Goal: Check status: Check status

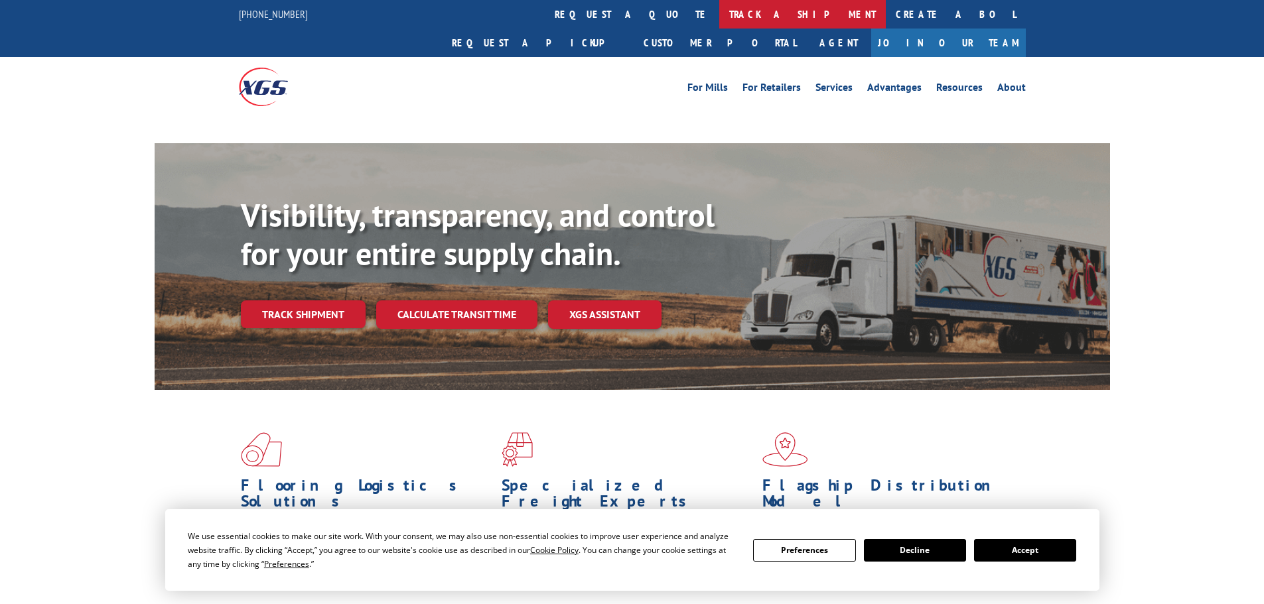
click at [719, 9] on link "track a shipment" at bounding box center [802, 14] width 166 height 29
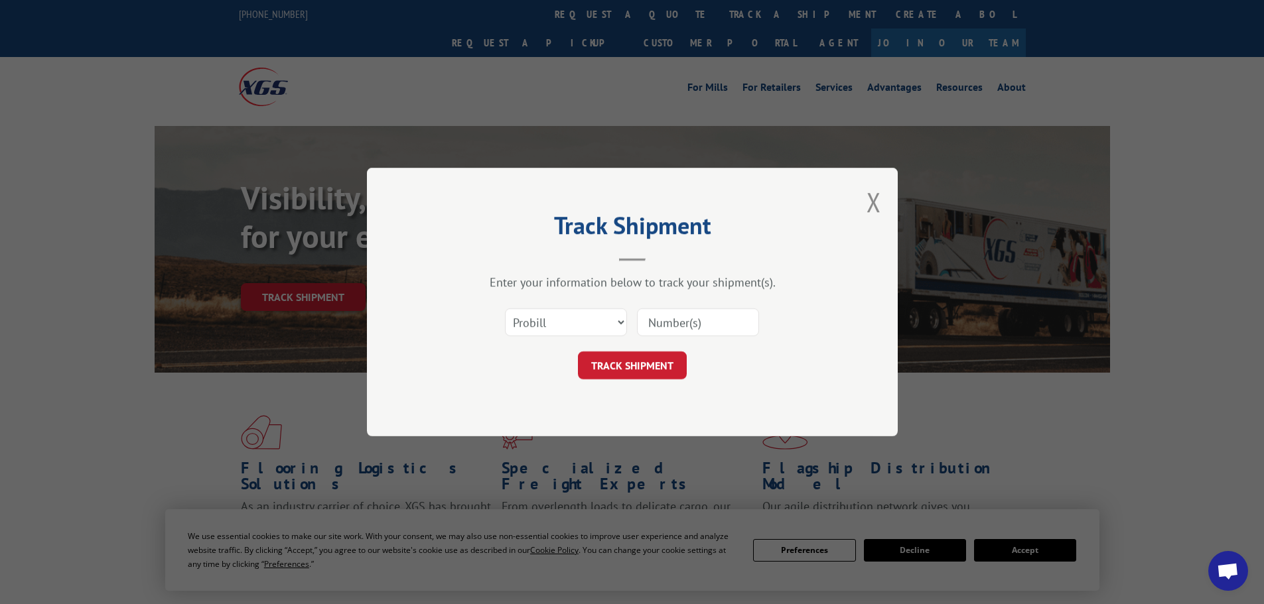
click at [555, 310] on div "Select category... Probill BOL PO" at bounding box center [632, 322] width 398 height 44
click at [555, 311] on select "Select category... Probill BOL PO" at bounding box center [566, 322] width 122 height 28
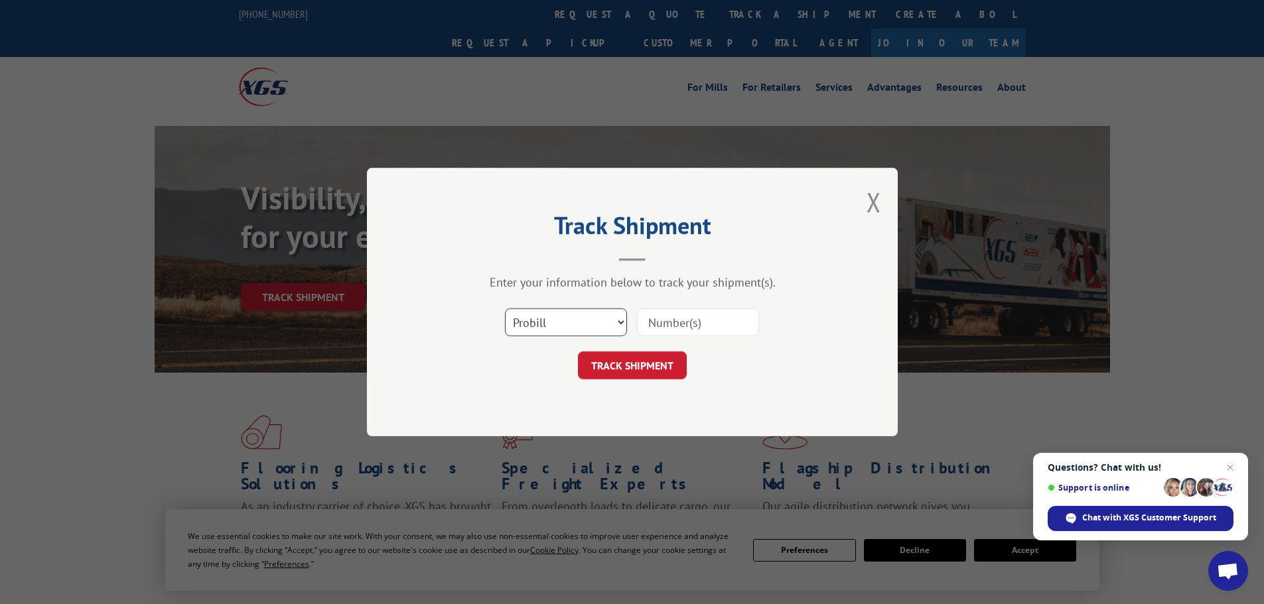
select select "bol"
click at [505, 308] on select "Select category... Probill BOL PO" at bounding box center [566, 322] width 122 height 28
click at [672, 322] on input at bounding box center [698, 322] width 122 height 28
paste input "7076385"
type input "7076385"
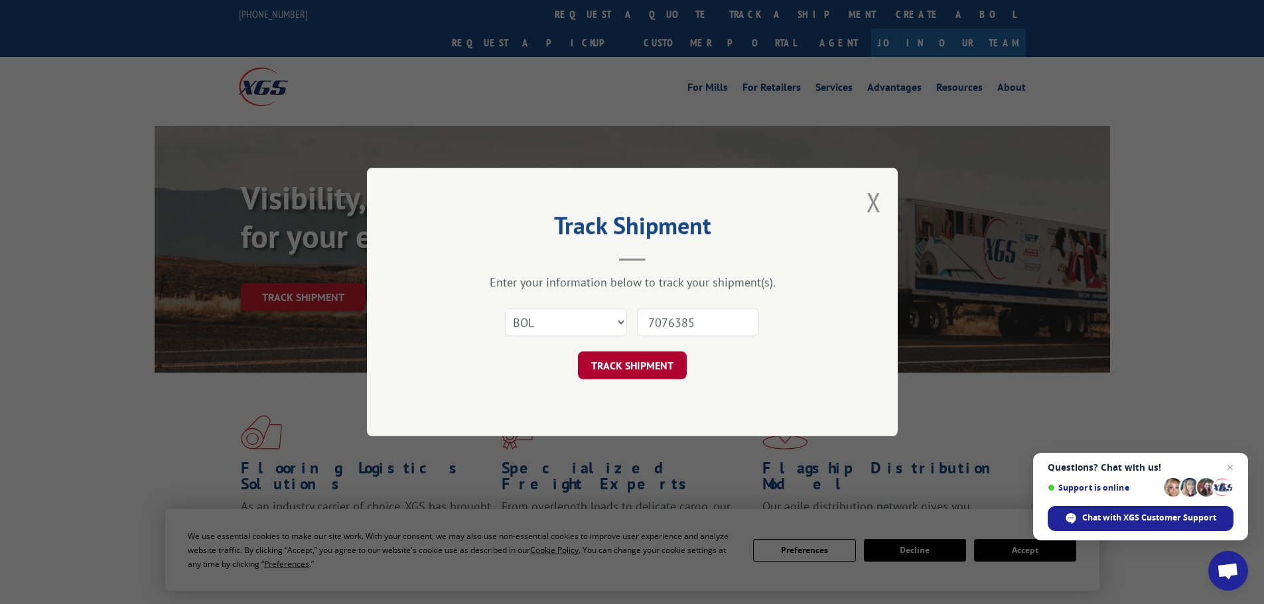
click at [642, 369] on button "TRACK SHIPMENT" at bounding box center [632, 366] width 109 height 28
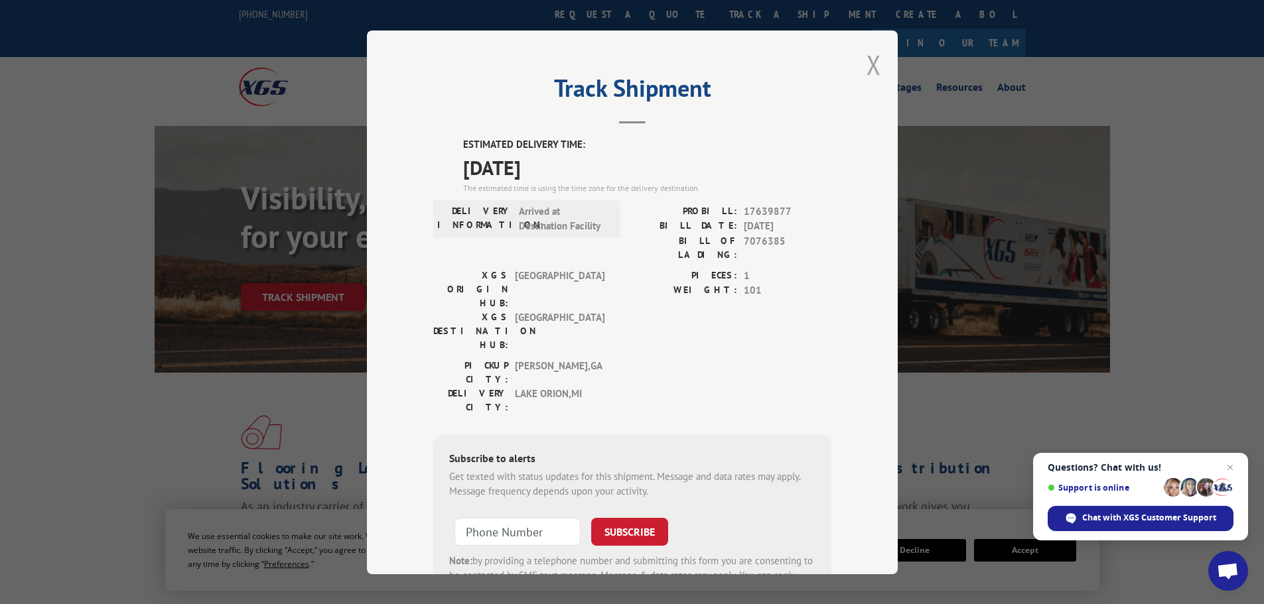
click at [868, 73] on button "Close modal" at bounding box center [873, 64] width 15 height 35
